Goal: Task Accomplishment & Management: Manage account settings

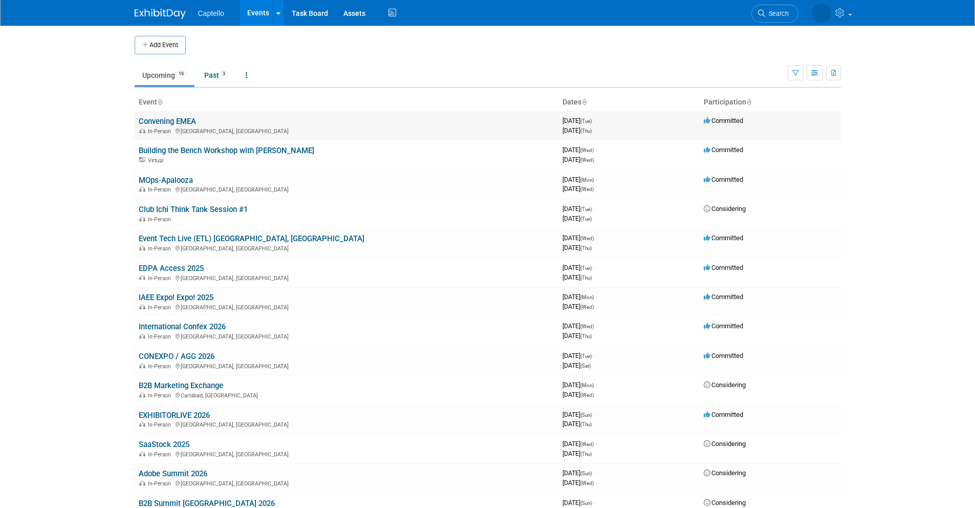
click at [190, 119] on link "Convening EMEA" at bounding box center [167, 121] width 57 height 9
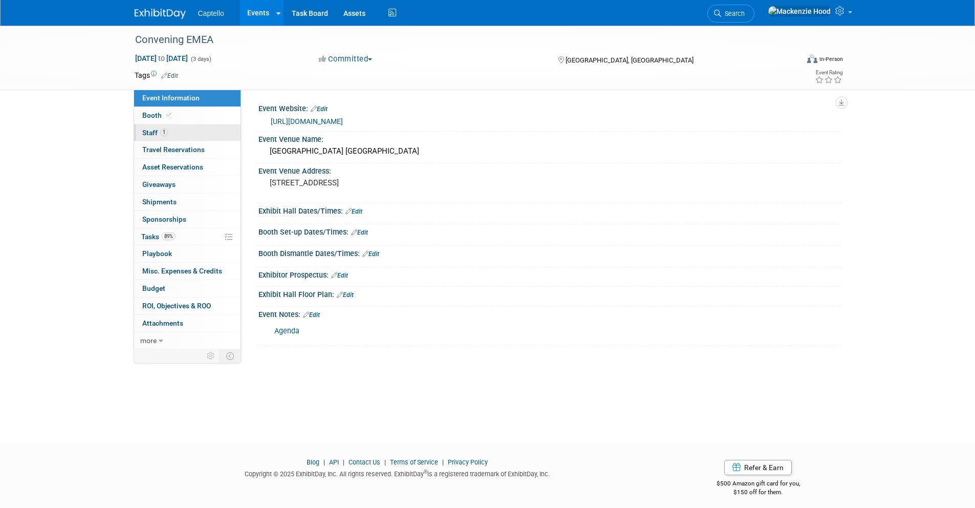
click at [188, 130] on link "1 Staff 1" at bounding box center [187, 132] width 106 height 17
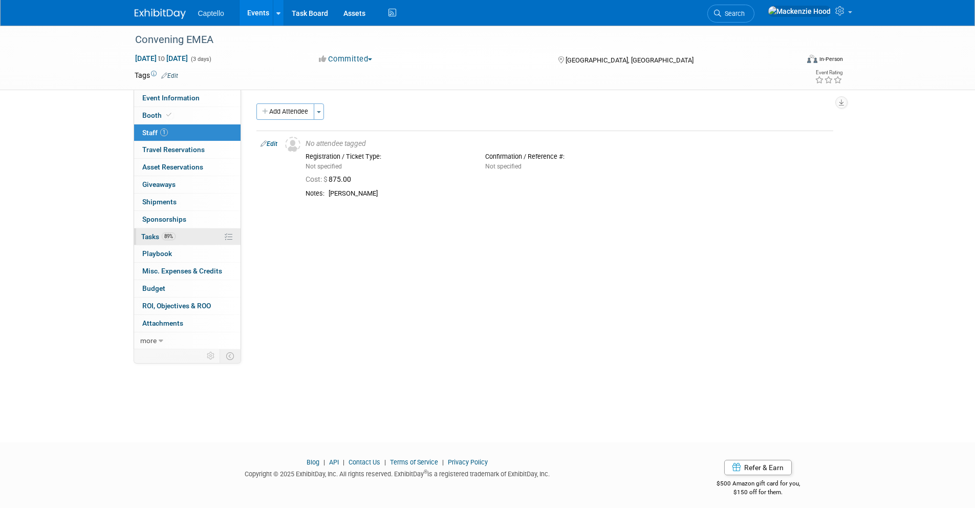
click at [201, 229] on link "89% Tasks 89%" at bounding box center [187, 236] width 106 height 17
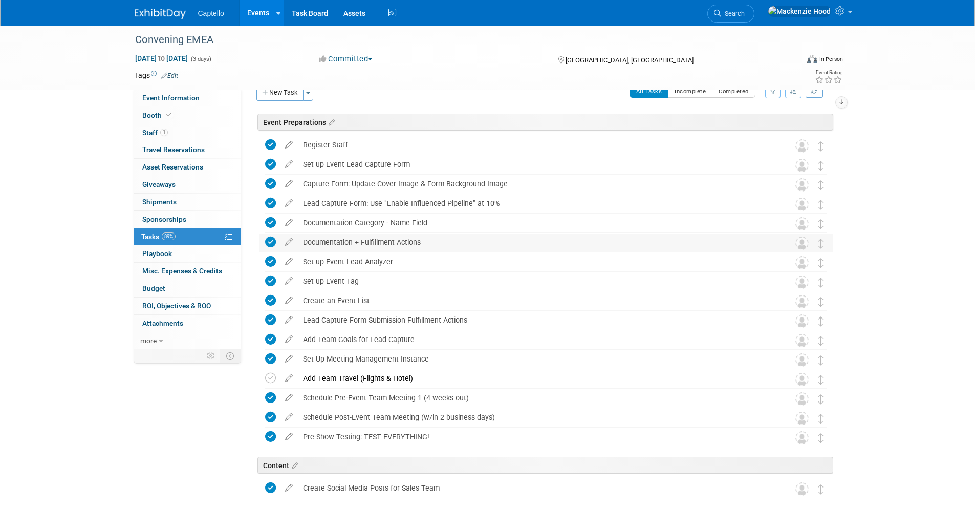
scroll to position [155, 0]
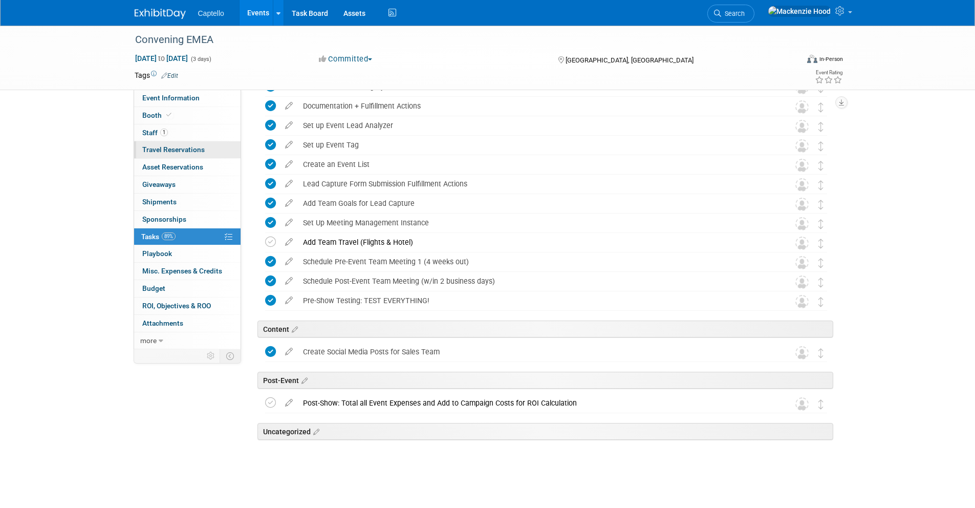
click at [194, 146] on span "Travel Reservations 0" at bounding box center [173, 149] width 62 height 8
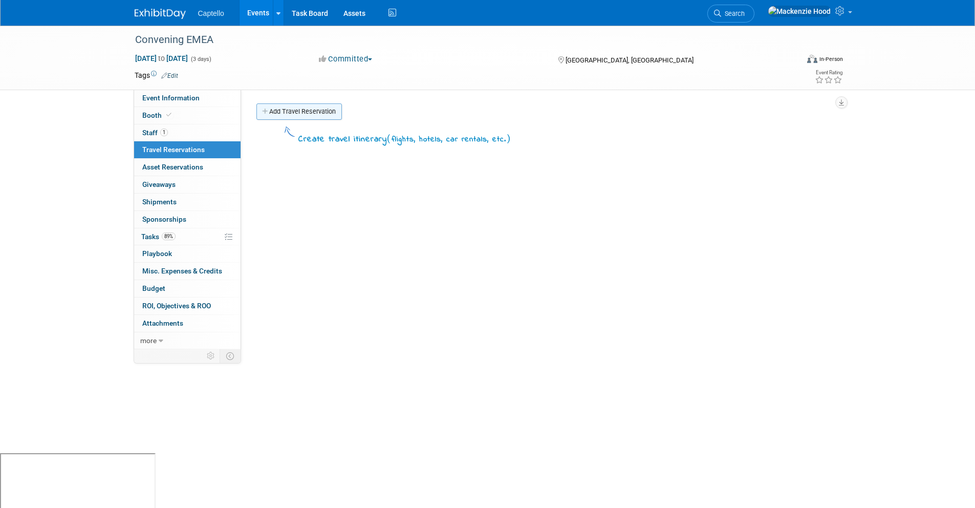
click at [265, 107] on link "Add Travel Reservation" at bounding box center [298, 111] width 85 height 16
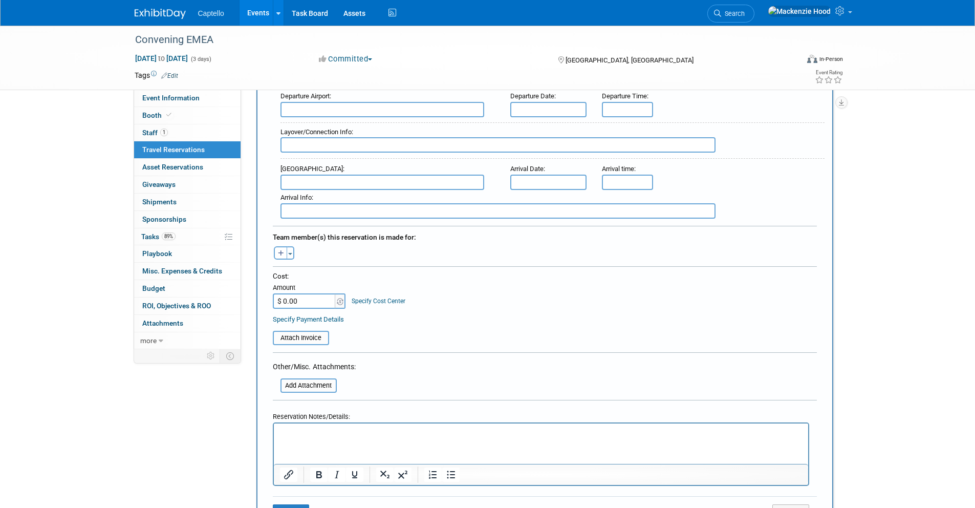
scroll to position [355, 0]
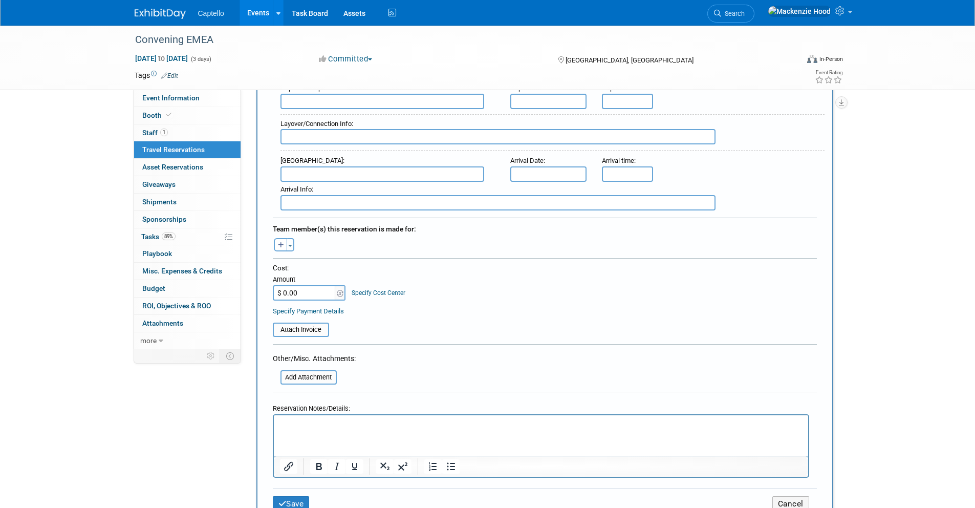
click at [313, 291] on input "$ 0.00" at bounding box center [305, 292] width 64 height 15
type input "$ 387.80"
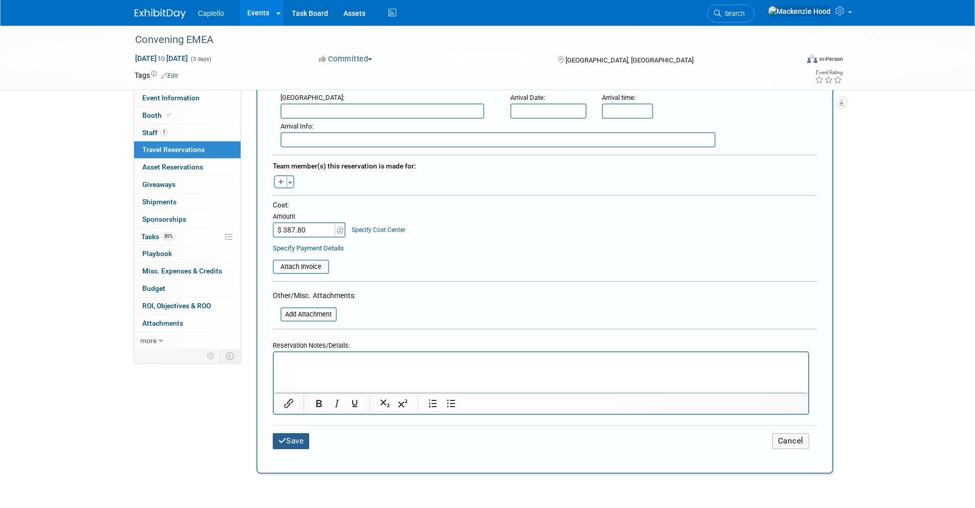
scroll to position [428, 0]
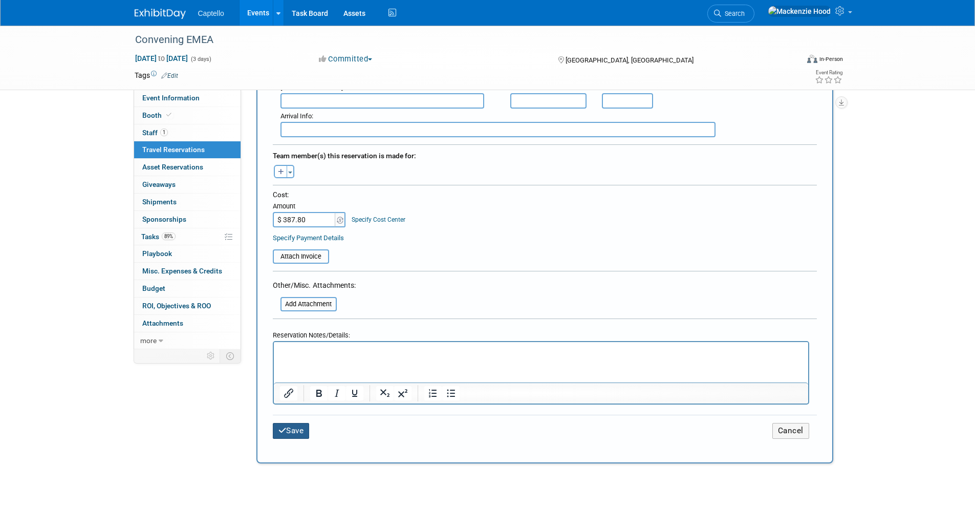
click at [298, 429] on button "Save" at bounding box center [291, 431] width 37 height 16
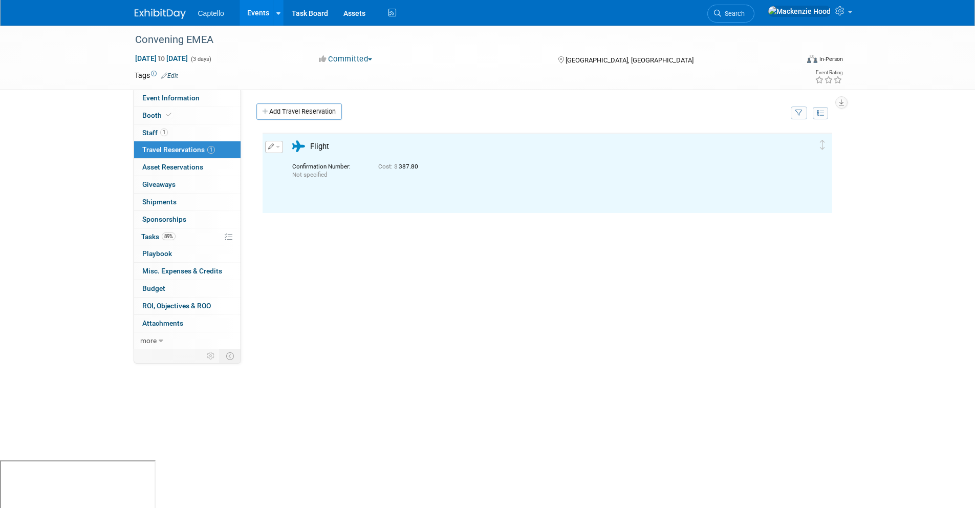
scroll to position [0, 0]
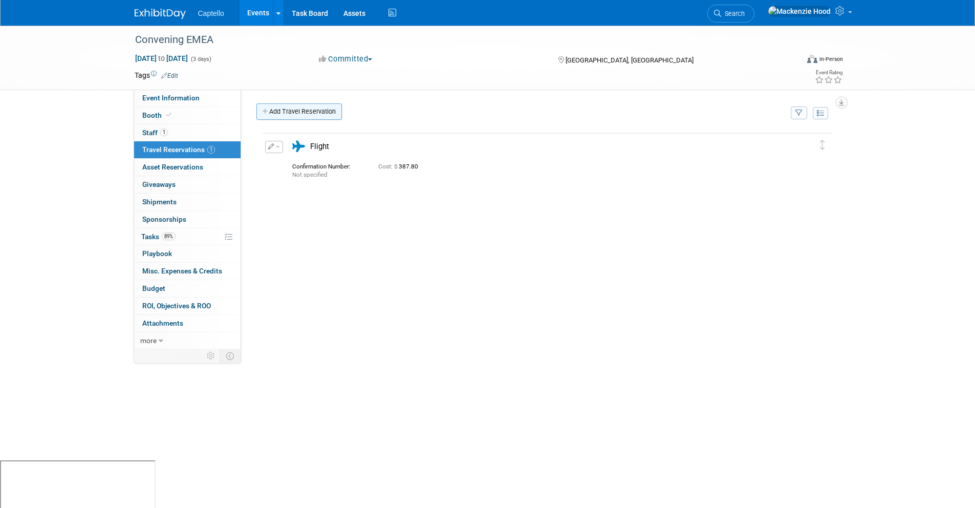
click at [333, 106] on link "Add Travel Reservation" at bounding box center [298, 111] width 85 height 16
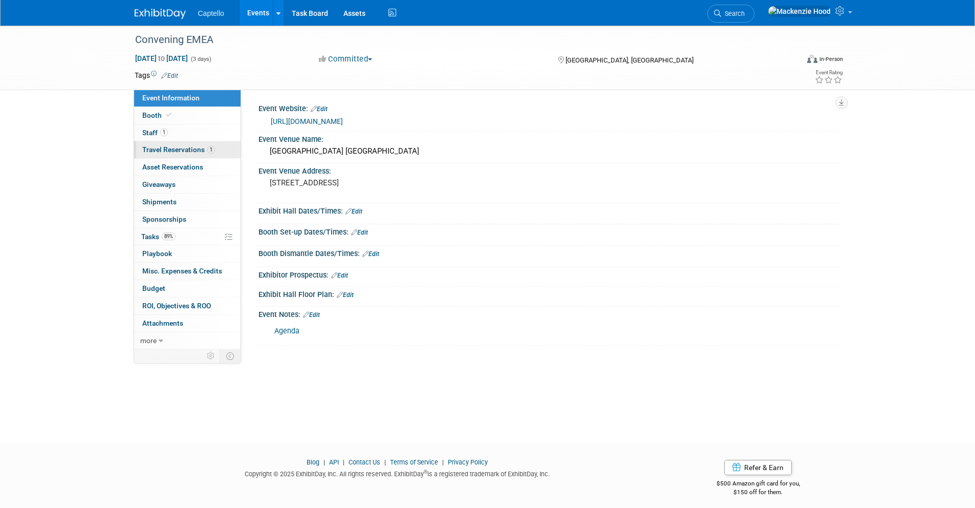
click at [222, 148] on link "1 Travel Reservations 1" at bounding box center [187, 149] width 106 height 17
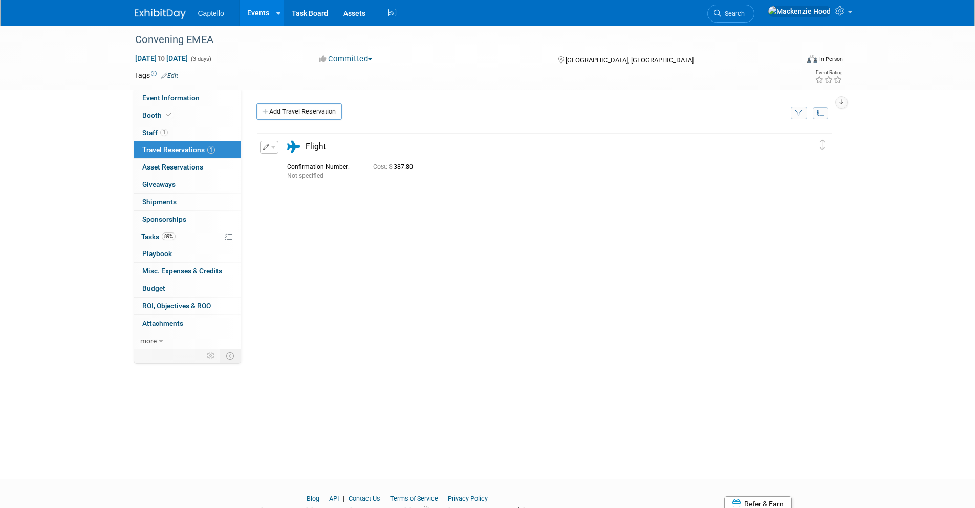
click at [266, 144] on icon "button" at bounding box center [266, 147] width 7 height 6
click at [279, 160] on button "Edit Reservation" at bounding box center [304, 165] width 86 height 15
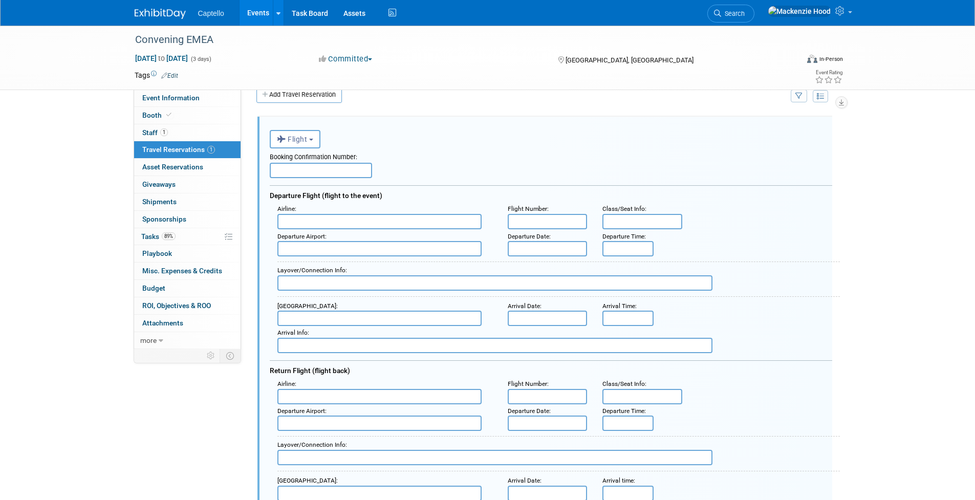
click at [350, 168] on input "text" at bounding box center [321, 170] width 102 height 15
paste input "XAKFHT"
type input "XAKFHT"
click at [510, 150] on div "Booking Confirmation Number:" at bounding box center [551, 155] width 563 height 14
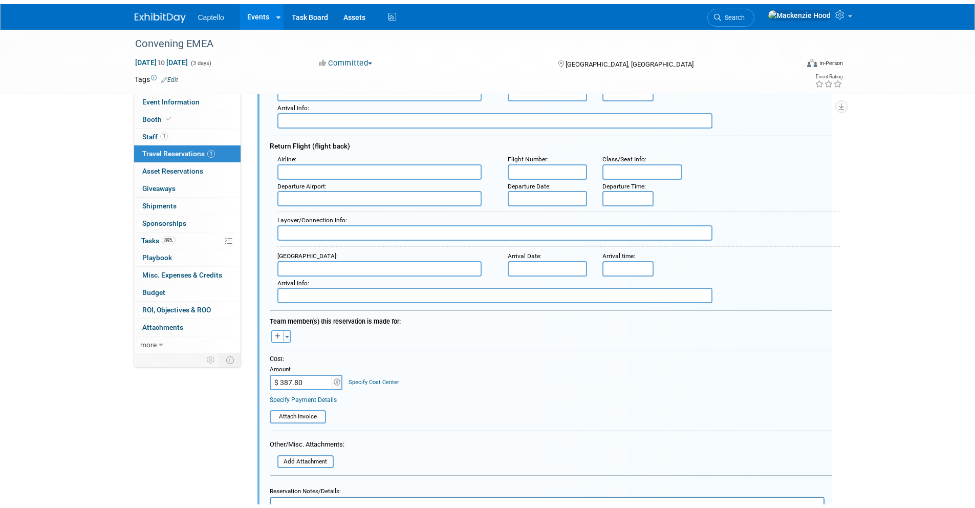
scroll to position [340, 0]
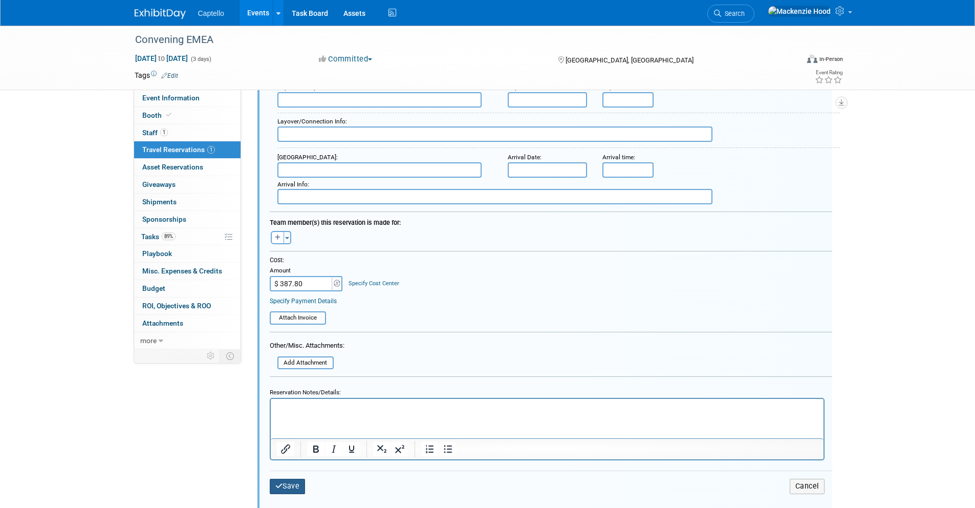
click at [282, 483] on icon "submit" at bounding box center [279, 485] width 8 height 7
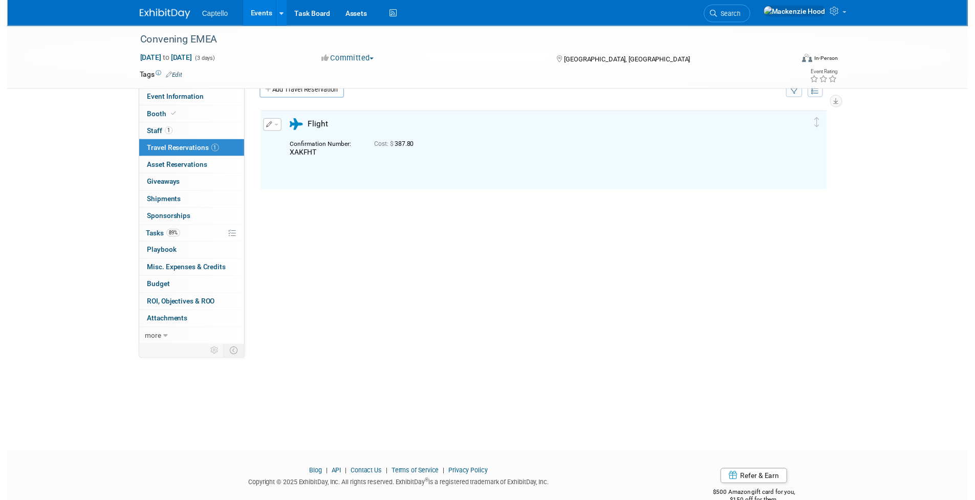
scroll to position [17, 0]
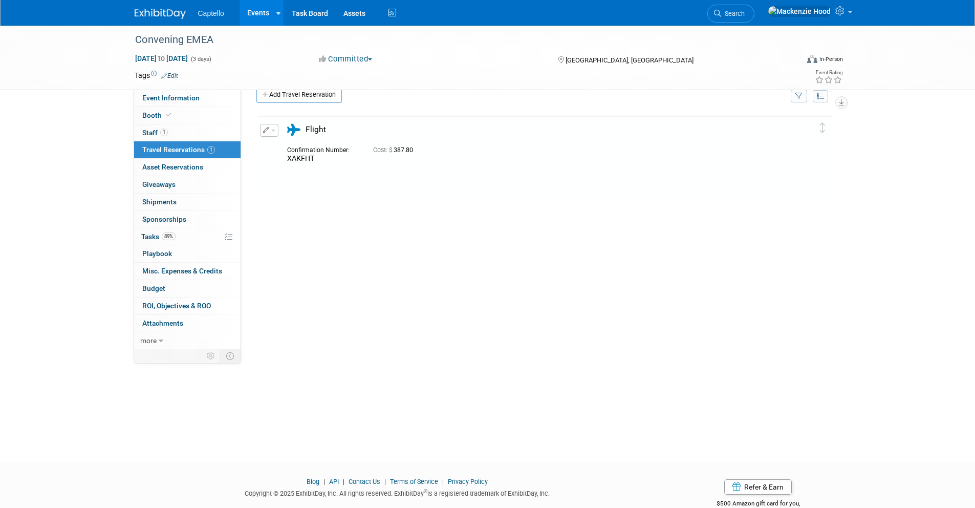
click at [271, 129] on span "button" at bounding box center [273, 130] width 4 height 2
click at [287, 145] on button "Edit Reservation" at bounding box center [304, 148] width 86 height 15
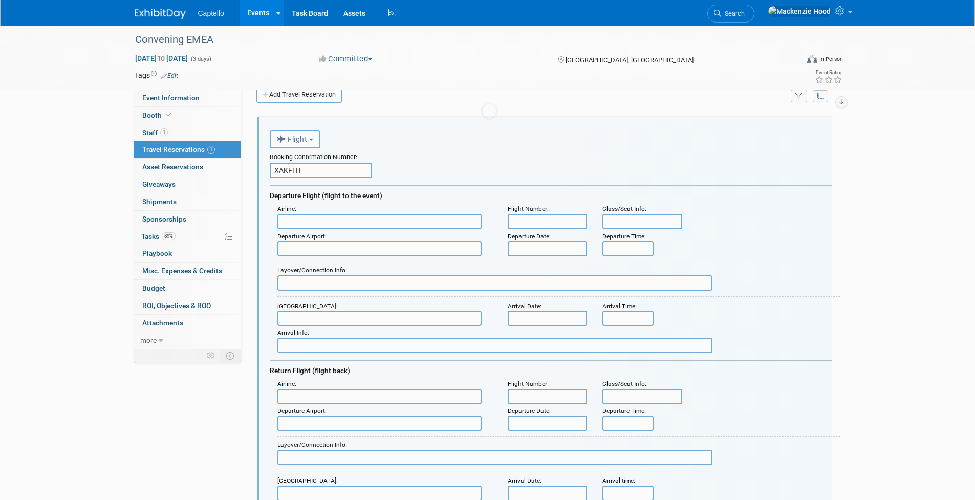
scroll to position [0, 0]
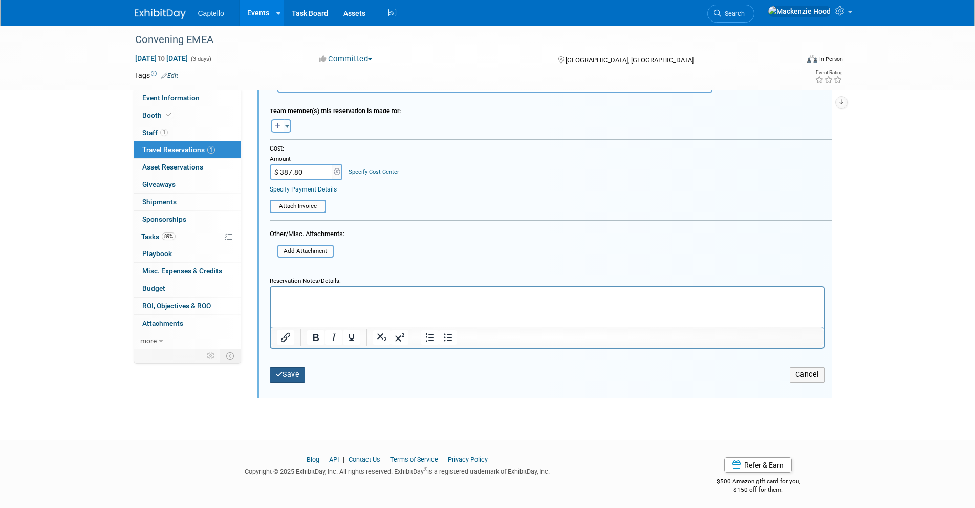
click at [294, 374] on button "Save" at bounding box center [288, 374] width 36 height 15
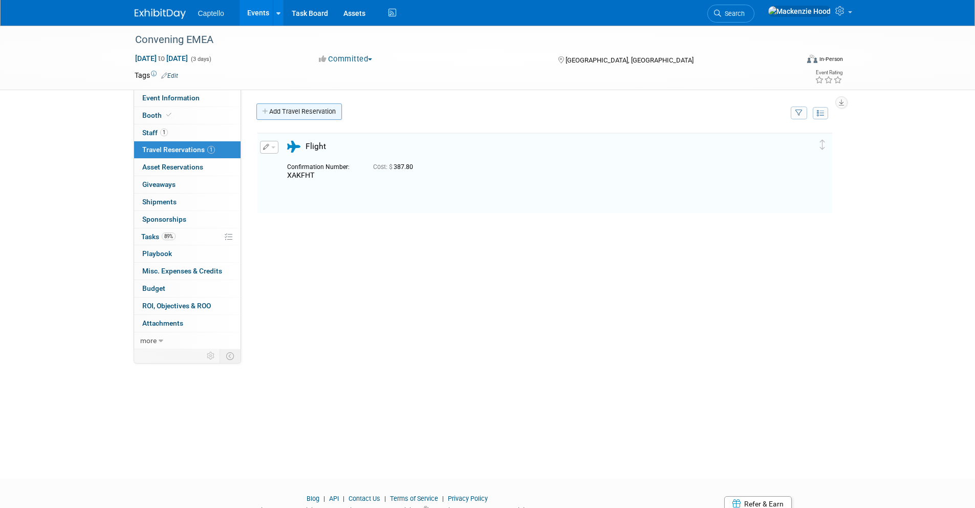
click at [263, 104] on link "Add Travel Reservation" at bounding box center [298, 111] width 85 height 16
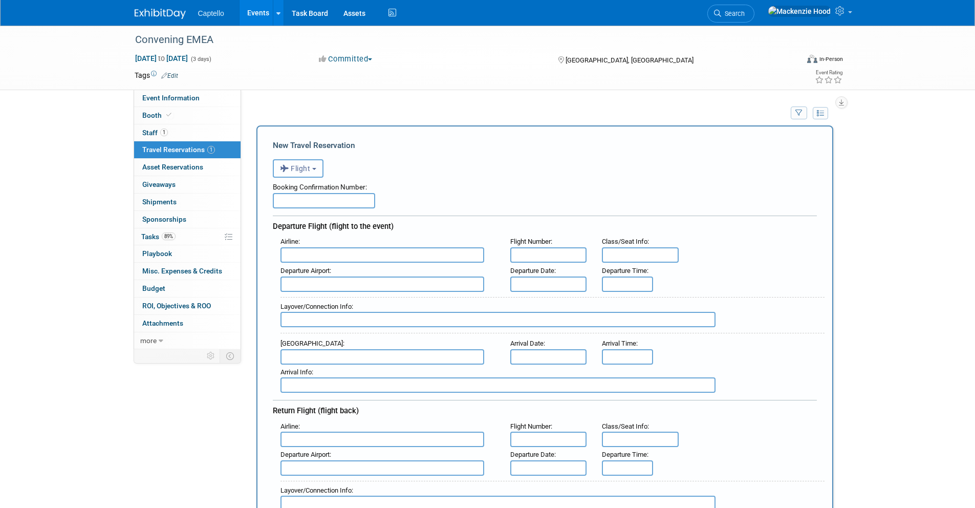
click at [313, 162] on button "Flight" at bounding box center [298, 168] width 51 height 18
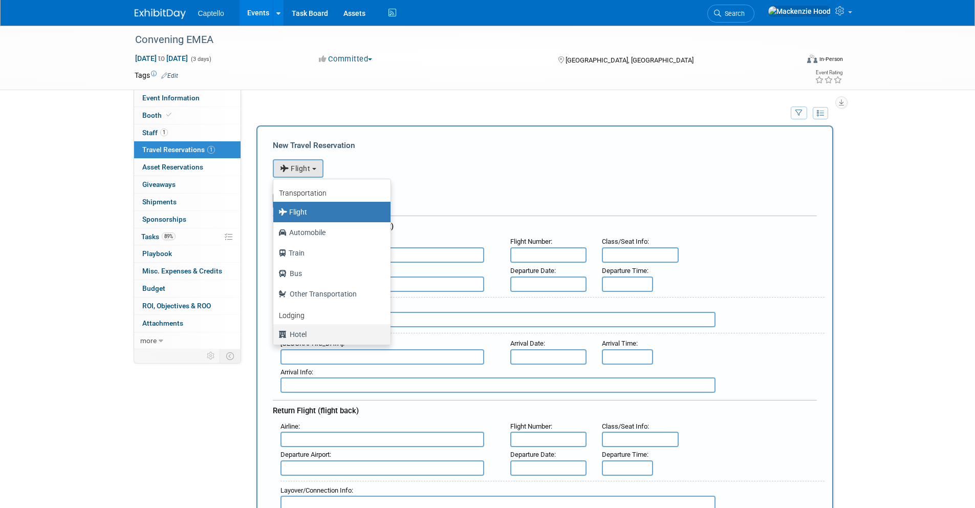
click at [351, 333] on label "Hotel" at bounding box center [329, 334] width 102 height 16
click at [275, 333] on input "Hotel" at bounding box center [271, 333] width 7 height 7
select select "6"
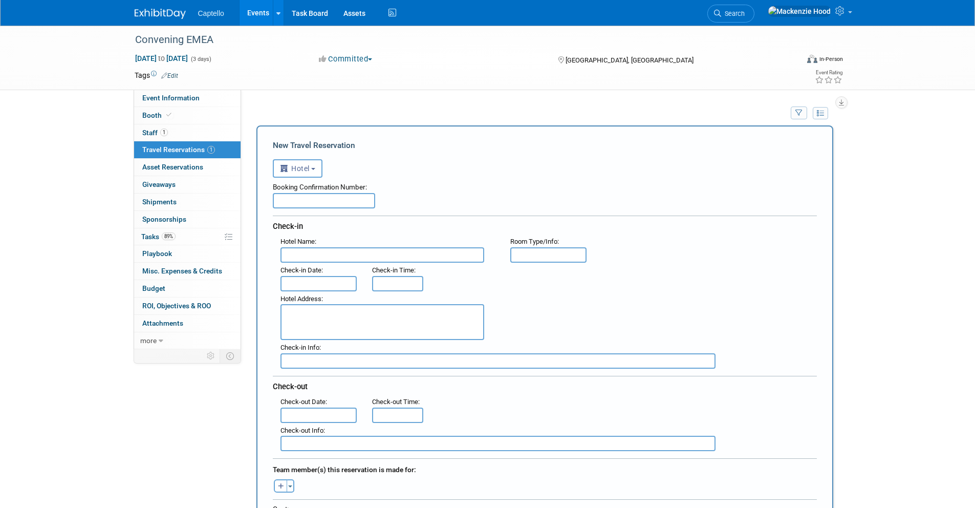
click at [346, 199] on input "text" at bounding box center [324, 200] width 102 height 15
paste input "2304966518"
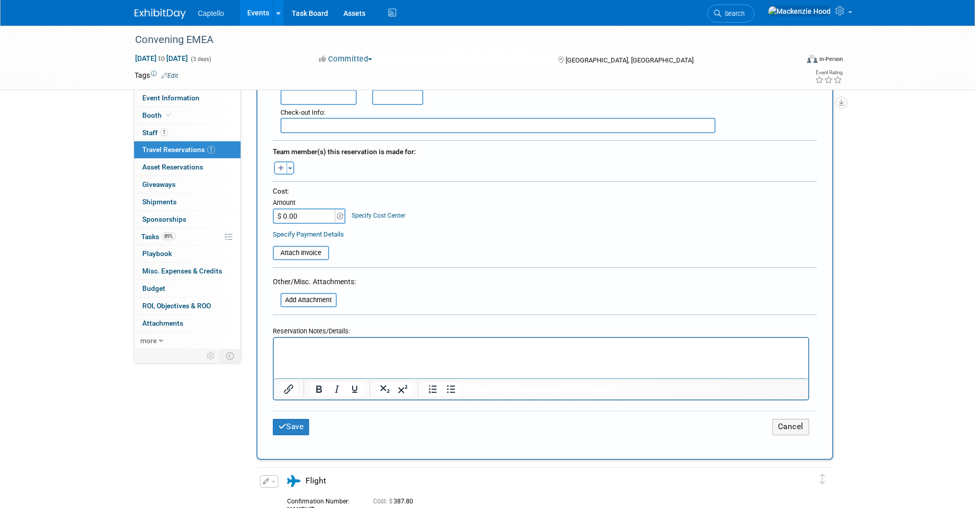
scroll to position [317, 0]
type input "2304966518"
click at [316, 213] on input "$ 0.00" at bounding box center [305, 216] width 64 height 15
type input "$ 332.66"
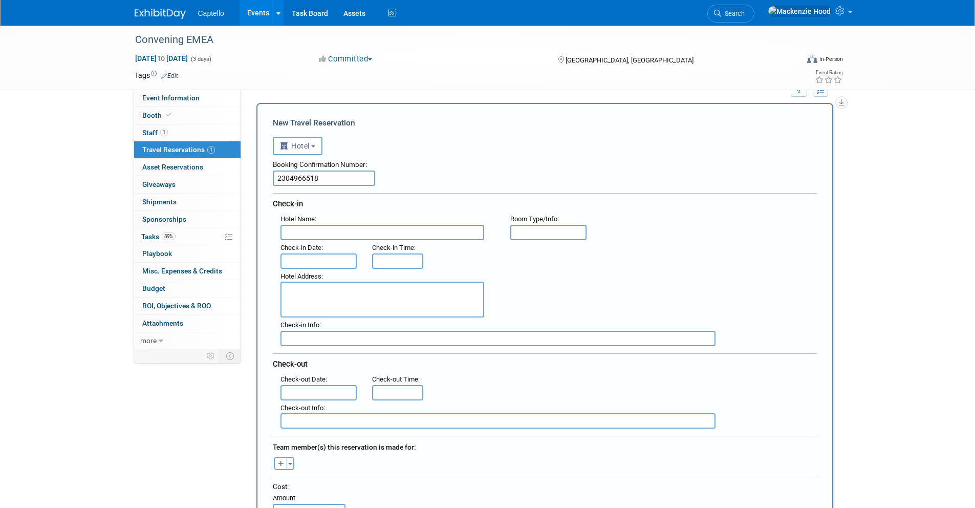
scroll to position [22, 0]
click at [318, 258] on input "text" at bounding box center [318, 261] width 77 height 15
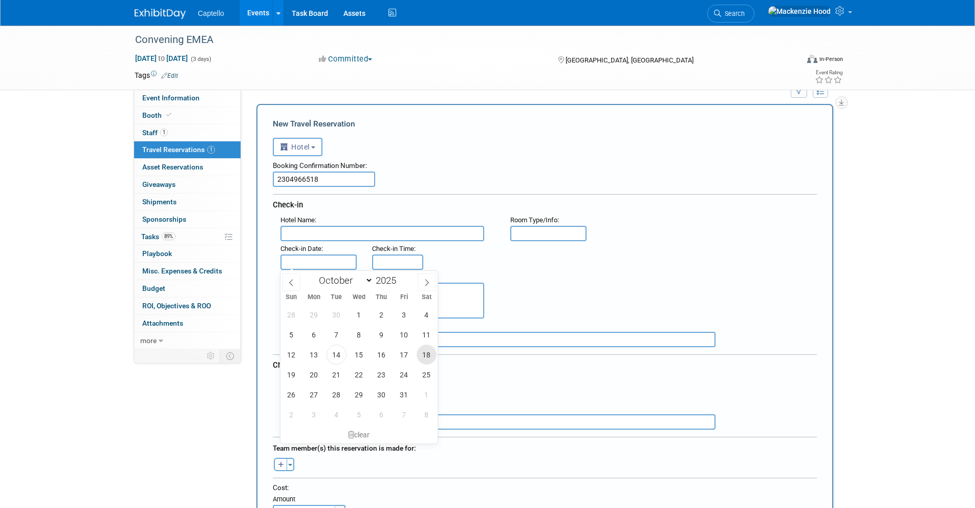
scroll to position [20, 0]
click at [333, 352] on span "14" at bounding box center [337, 356] width 20 height 20
type input "[DATE]"
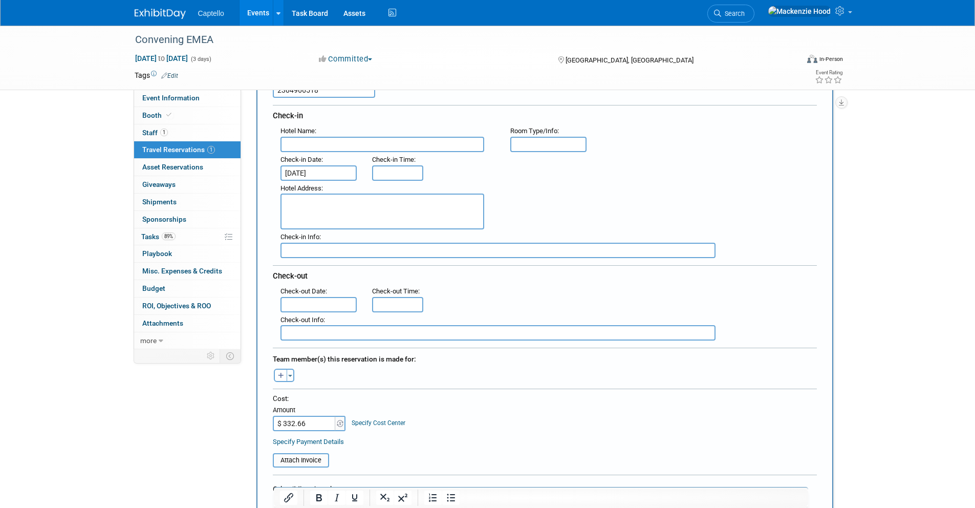
scroll to position [107, 0]
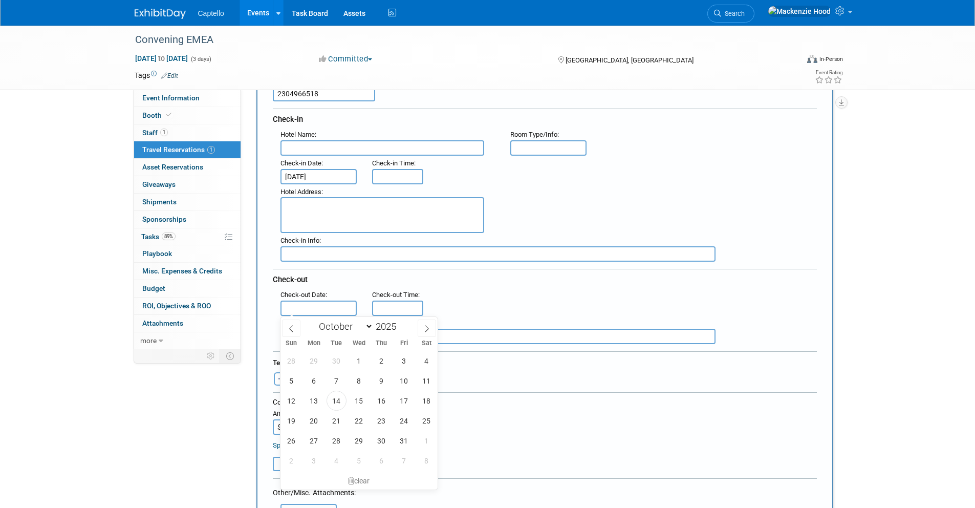
click at [344, 305] on input "text" at bounding box center [318, 307] width 77 height 15
click at [376, 396] on span "16" at bounding box center [382, 401] width 20 height 20
type input "[DATE]"
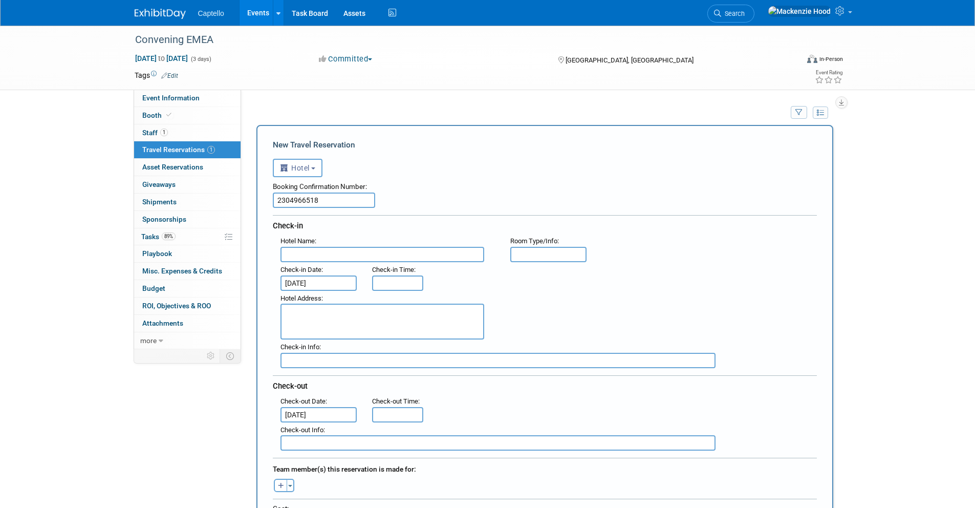
scroll to position [0, 0]
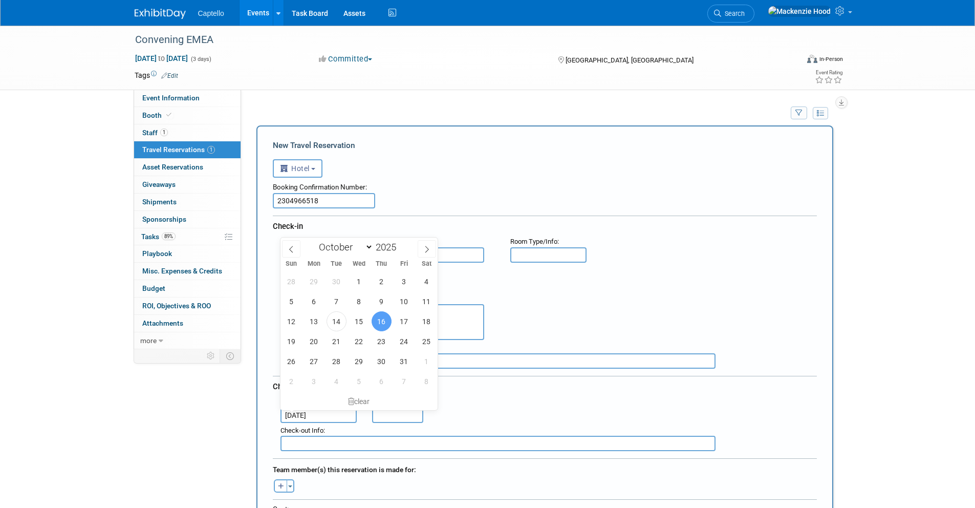
click at [437, 252] on div "January February March April May June July August September October November De…" at bounding box center [359, 245] width 158 height 17
click at [473, 222] on div "Check-in" at bounding box center [545, 224] width 544 height 18
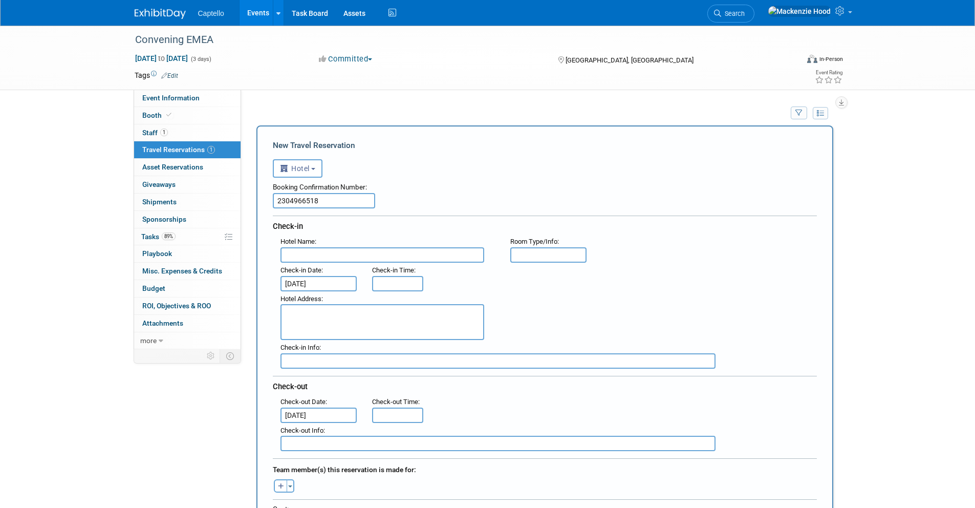
click at [332, 250] on input "text" at bounding box center [382, 254] width 204 height 15
paste input "Unplugged"
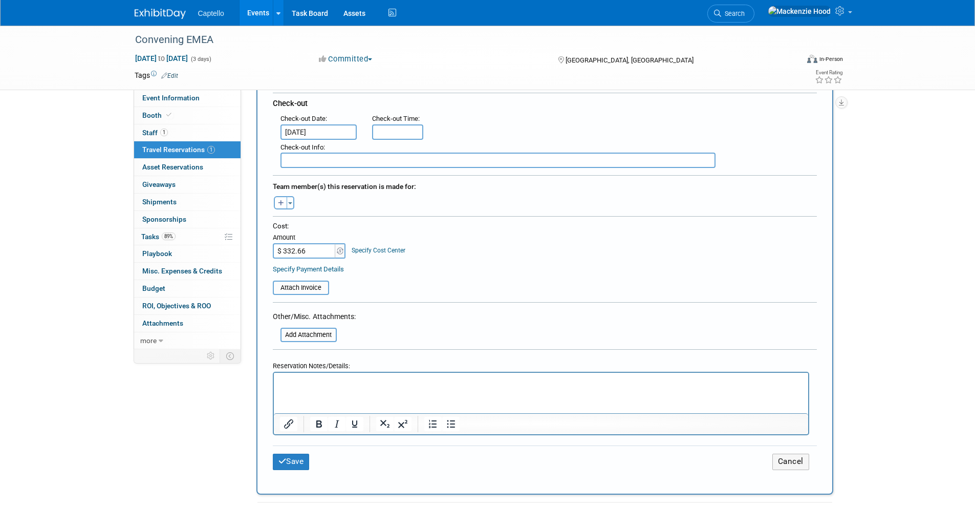
scroll to position [292, 0]
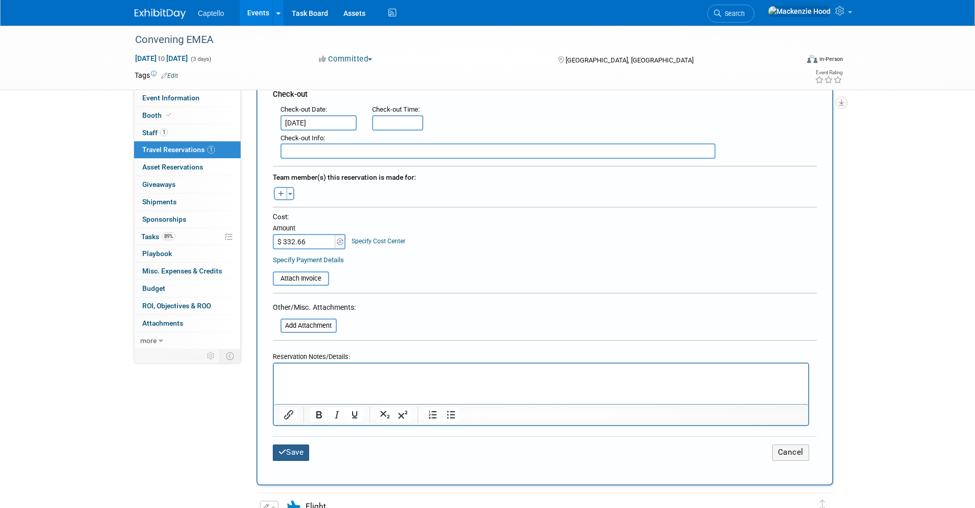
type input "Unplugged"
click at [299, 451] on button "Save" at bounding box center [291, 452] width 37 height 16
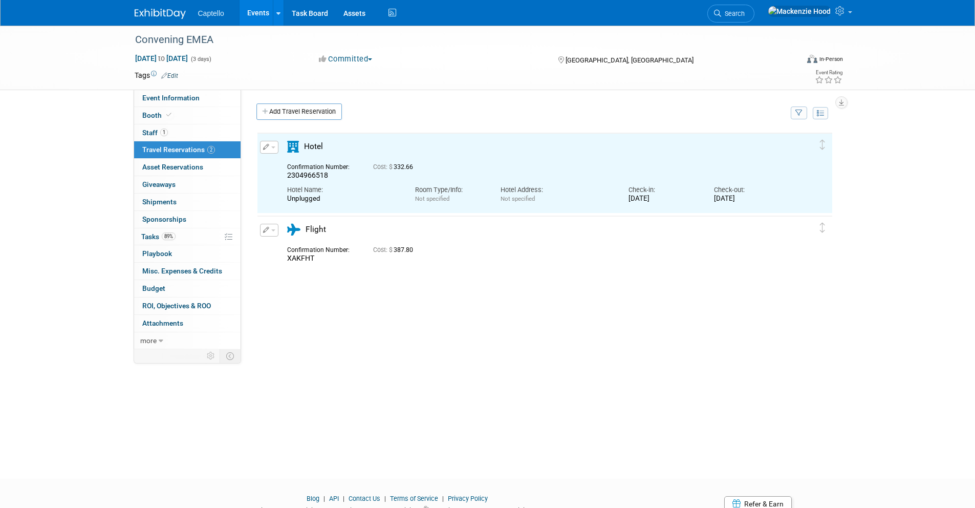
scroll to position [0, 0]
click at [204, 96] on link "Event Information" at bounding box center [187, 98] width 106 height 17
